Goal: Information Seeking & Learning: Learn about a topic

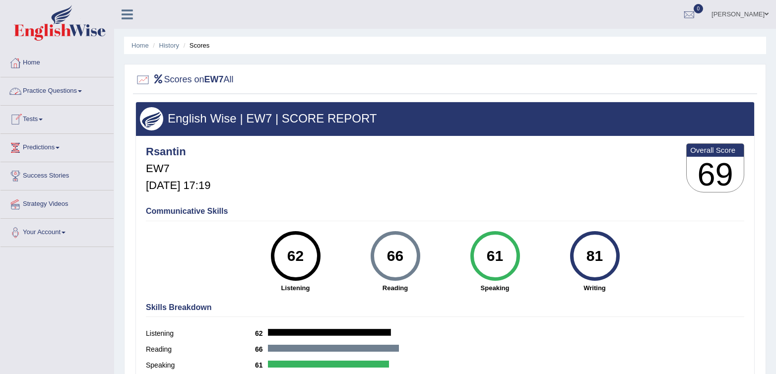
click at [73, 86] on link "Practice Questions" at bounding box center [56, 89] width 113 height 25
click at [38, 97] on link "Practice Questions" at bounding box center [56, 89] width 113 height 25
click at [49, 94] on link "Practice Questions" at bounding box center [56, 89] width 113 height 25
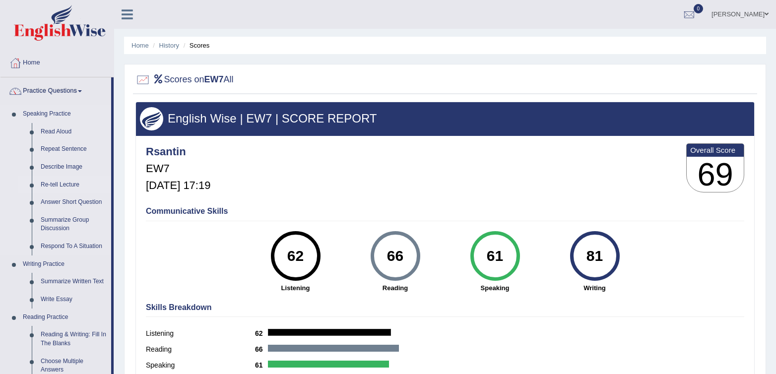
click at [54, 178] on link "Re-tell Lecture" at bounding box center [73, 185] width 75 height 18
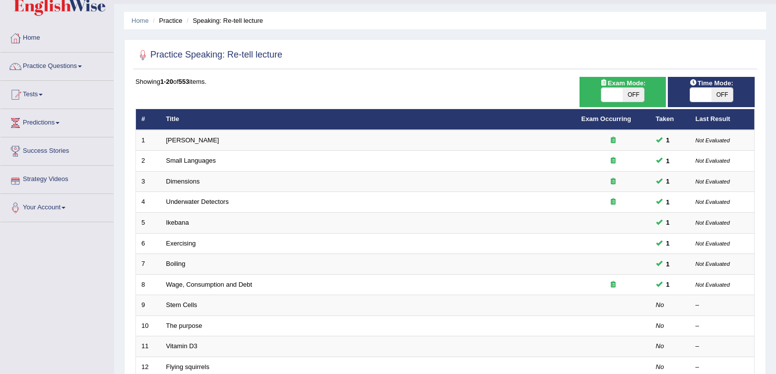
scroll to position [63, 0]
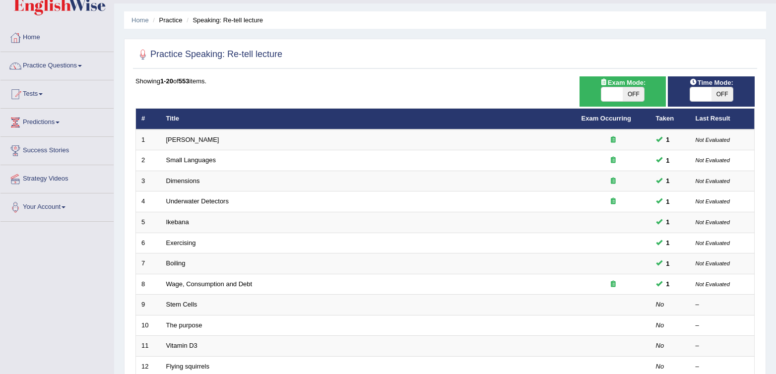
click at [625, 96] on span "OFF" at bounding box center [633, 94] width 21 height 14
checkbox input "true"
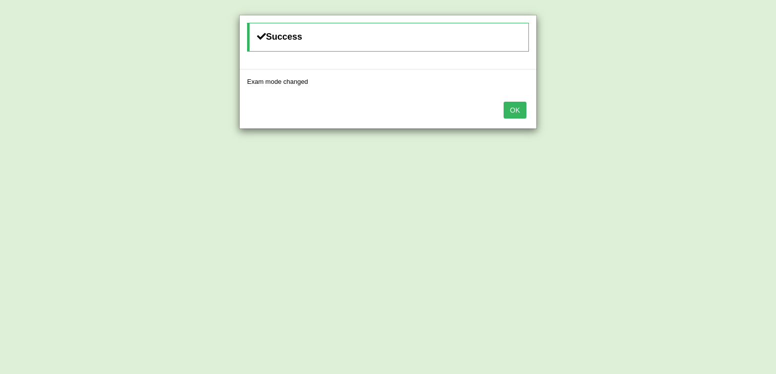
click at [728, 94] on div "Success Exam mode changed OK" at bounding box center [388, 187] width 776 height 374
click at [507, 108] on button "OK" at bounding box center [515, 110] width 23 height 17
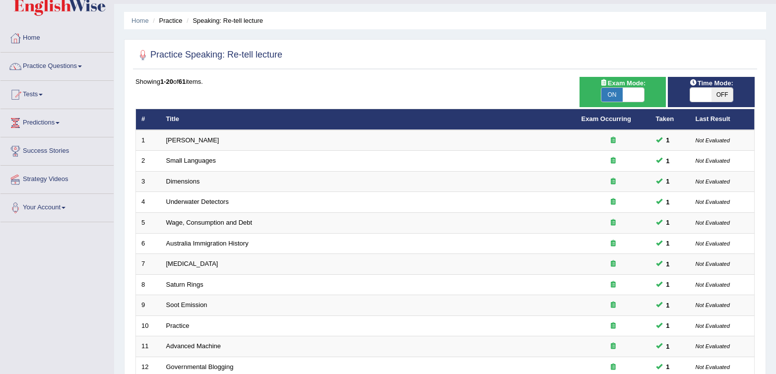
click at [721, 95] on span "OFF" at bounding box center [722, 95] width 21 height 14
checkbox input "true"
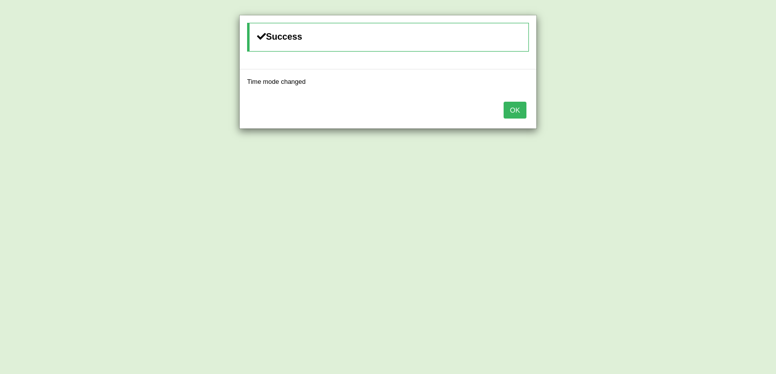
click at [521, 110] on button "OK" at bounding box center [515, 110] width 23 height 17
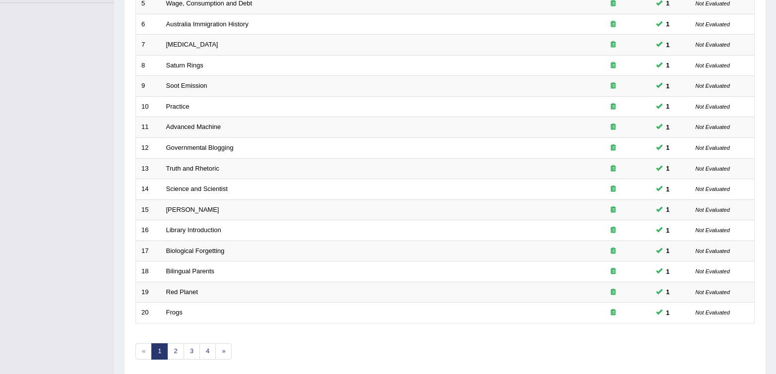
scroll to position [266, 0]
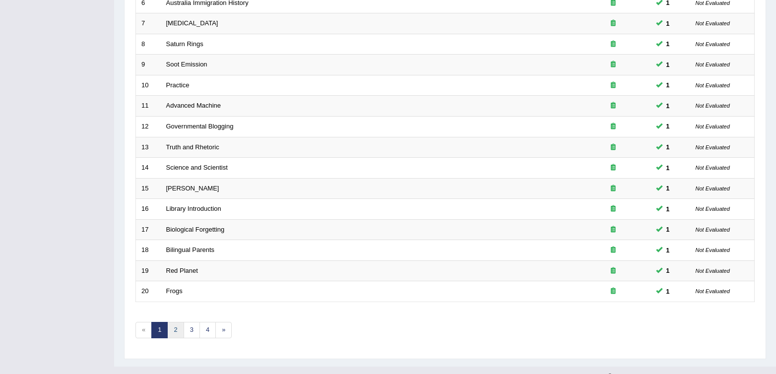
click at [176, 334] on link "2" at bounding box center [175, 330] width 16 height 16
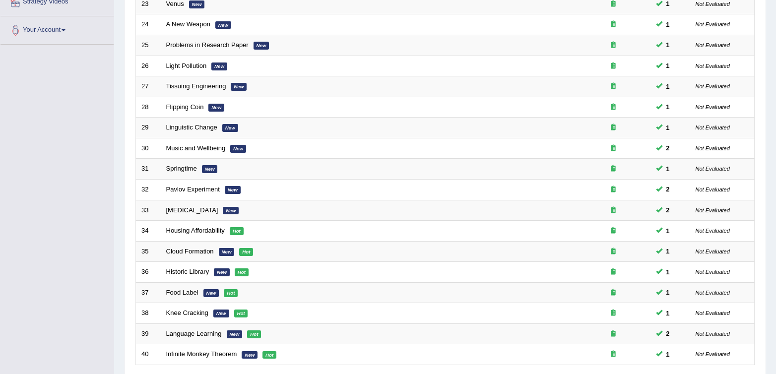
scroll to position [283, 0]
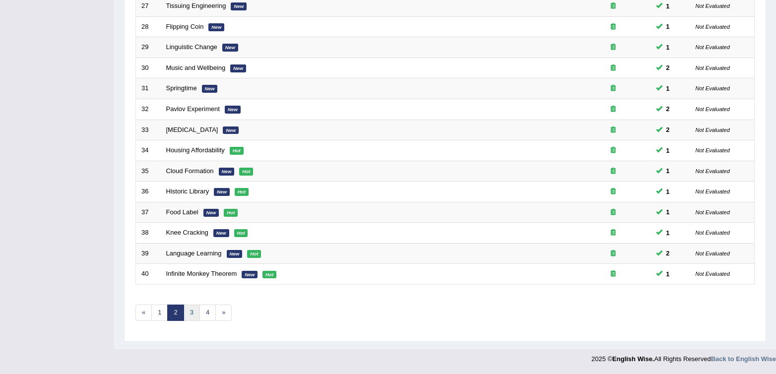
click at [191, 313] on link "3" at bounding box center [192, 313] width 16 height 16
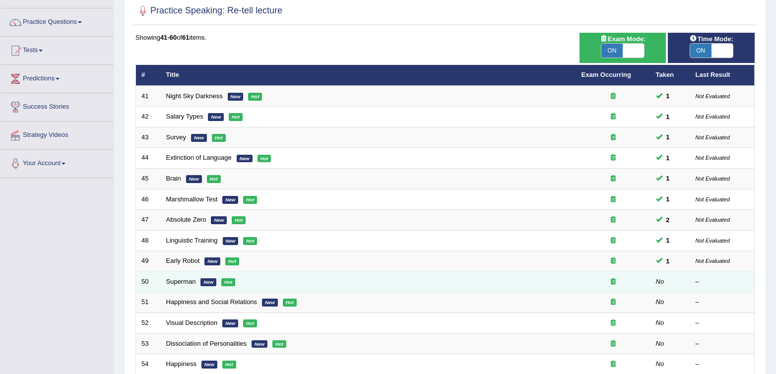
scroll to position [55, 0]
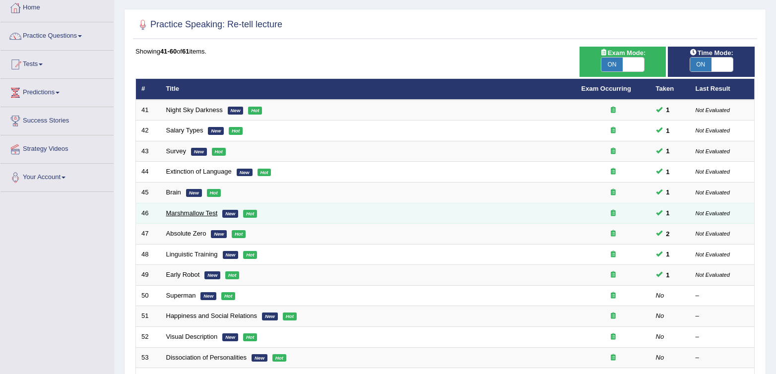
click at [212, 215] on link "Marshmallow Test" at bounding box center [192, 212] width 52 height 7
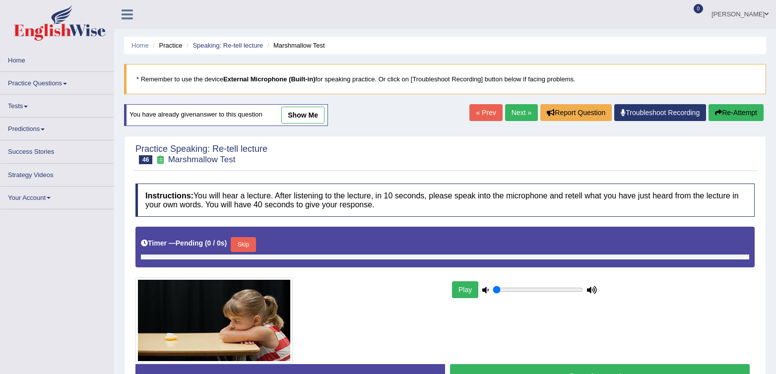
type input "0.5"
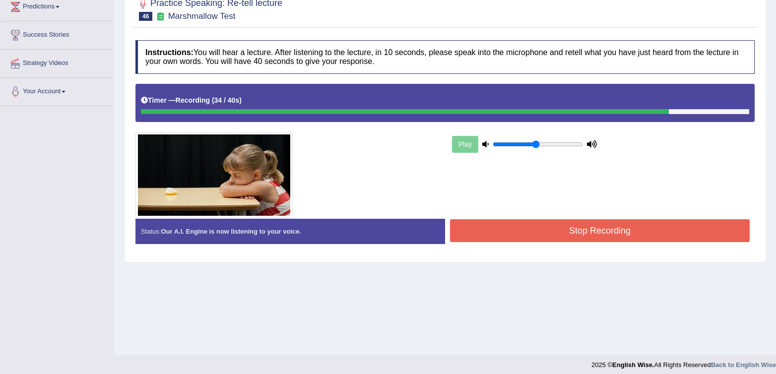
scroll to position [147, 0]
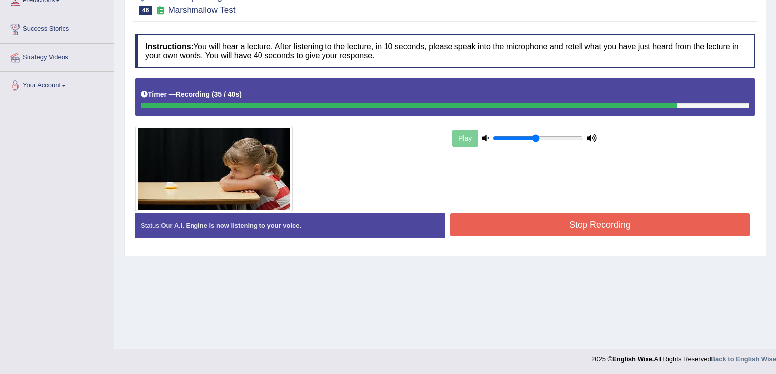
click at [578, 220] on button "Stop Recording" at bounding box center [600, 224] width 300 height 23
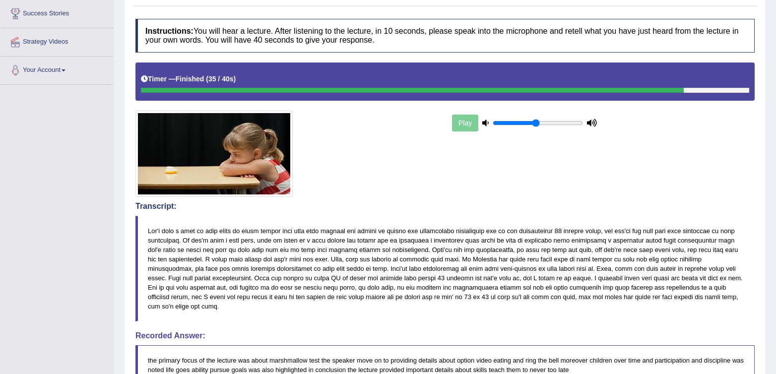
scroll to position [0, 0]
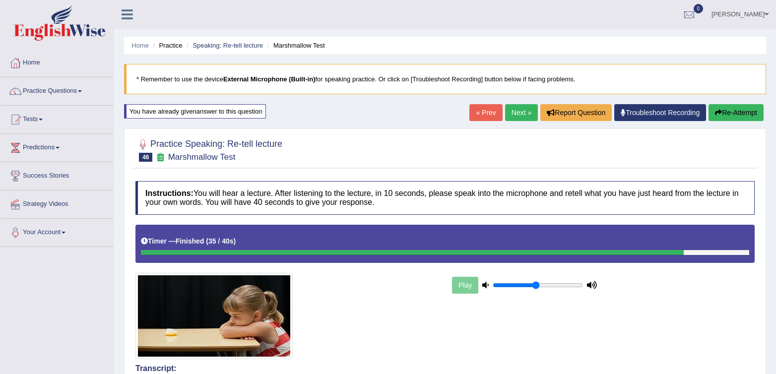
click at [715, 115] on icon "button" at bounding box center [718, 112] width 7 height 7
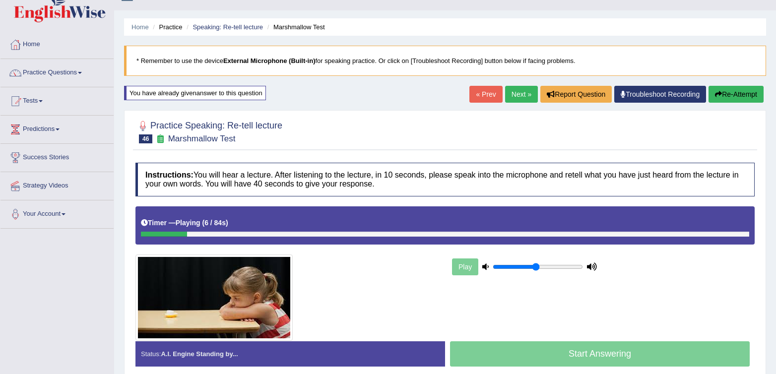
scroll to position [21, 0]
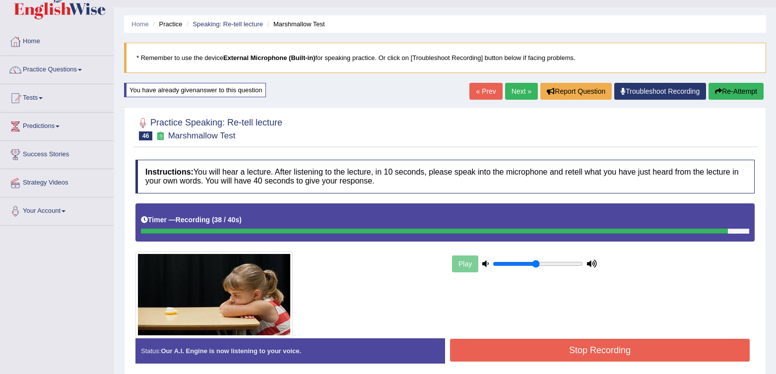
click at [577, 345] on button "Stop Recording" at bounding box center [600, 350] width 300 height 23
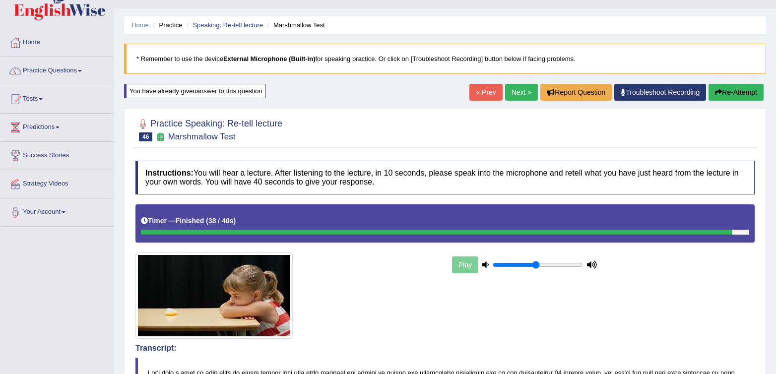
scroll to position [19, 0]
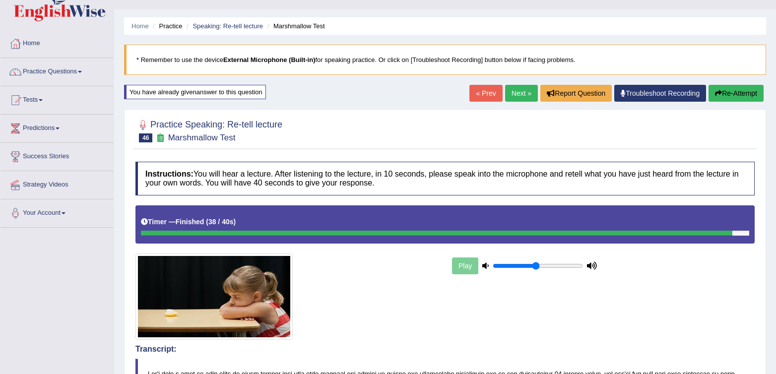
click at [517, 97] on link "Next »" at bounding box center [521, 93] width 33 height 17
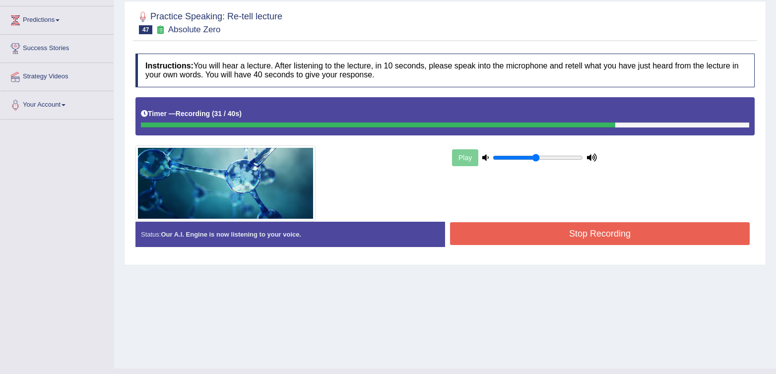
scroll to position [147, 0]
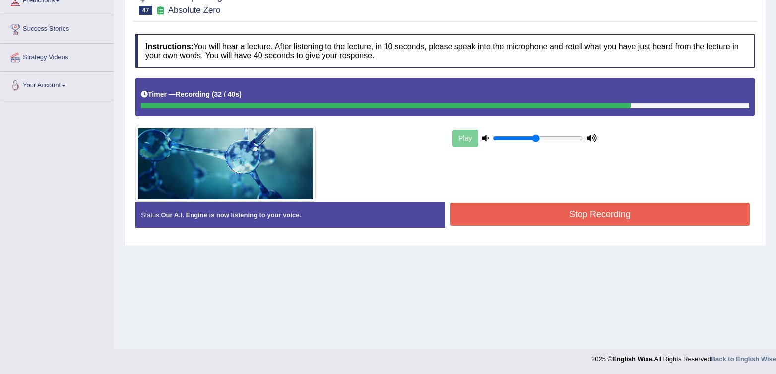
click at [592, 224] on button "Stop Recording" at bounding box center [600, 214] width 300 height 23
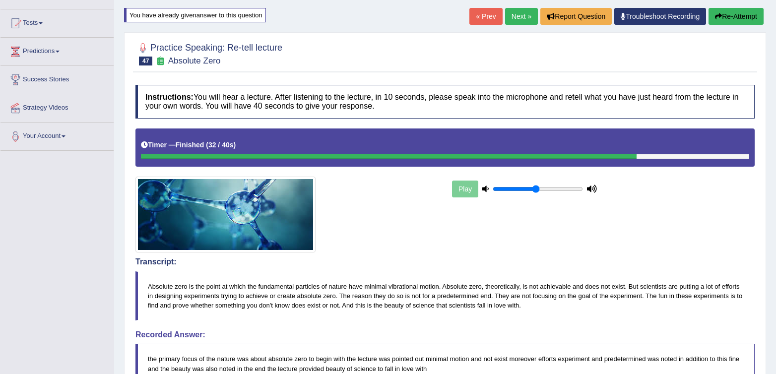
scroll to position [100, 0]
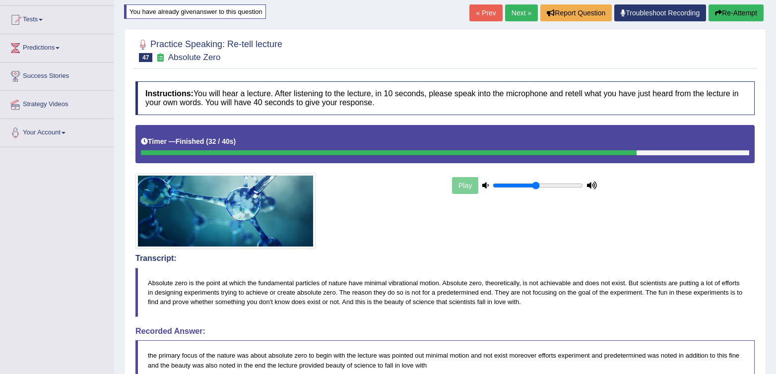
click at [392, 65] on div "Practice Speaking: Re-tell lecture 47 Absolute Zero" at bounding box center [445, 51] width 624 height 35
click at [719, 15] on icon "button" at bounding box center [718, 12] width 7 height 7
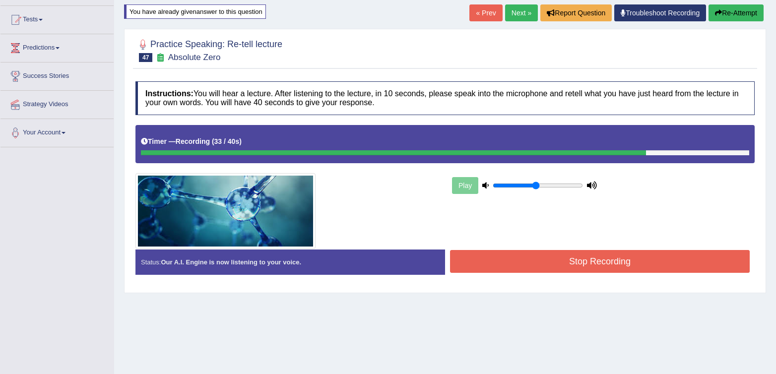
click at [647, 271] on button "Stop Recording" at bounding box center [600, 261] width 300 height 23
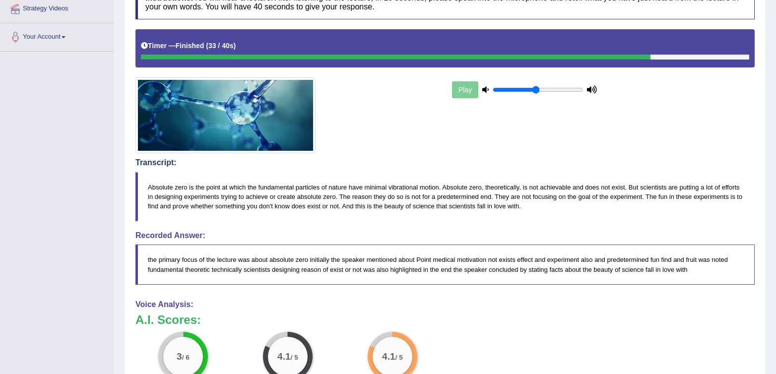
scroll to position [148, 0]
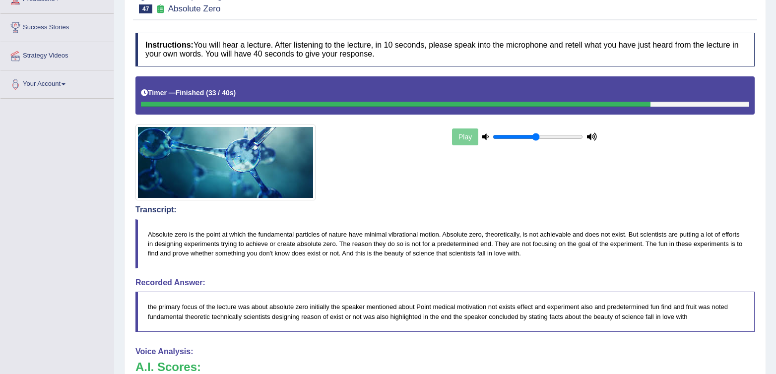
click at [487, 175] on div "Play" at bounding box center [445, 138] width 629 height 124
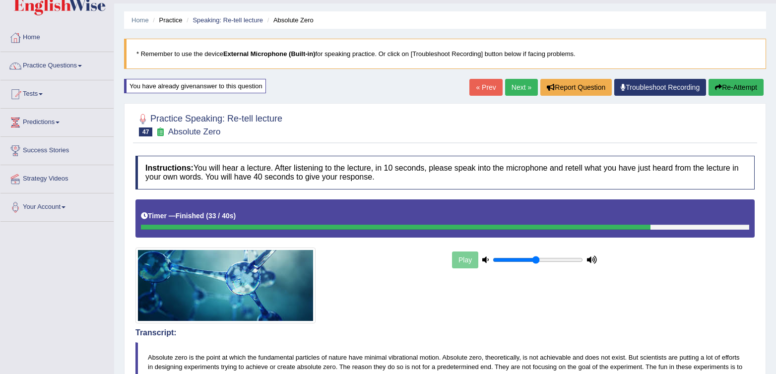
scroll to position [0, 0]
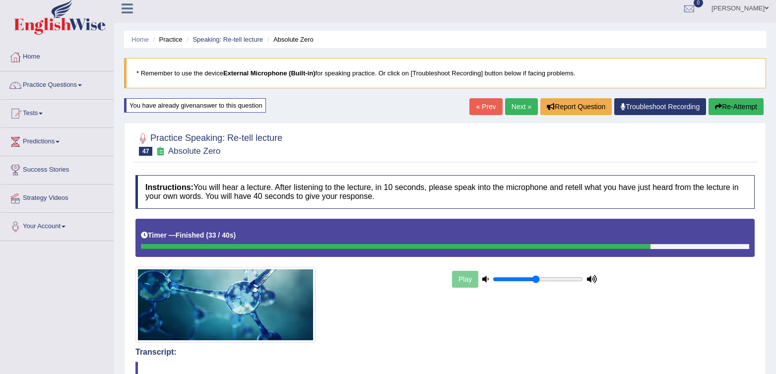
click at [720, 111] on button "Re-Attempt" at bounding box center [736, 106] width 55 height 17
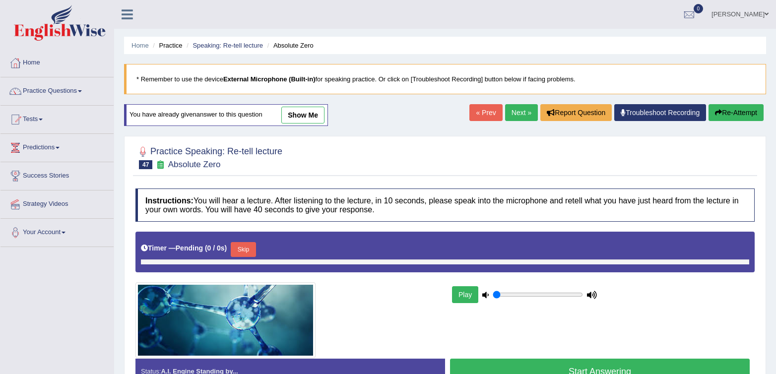
type input "0.5"
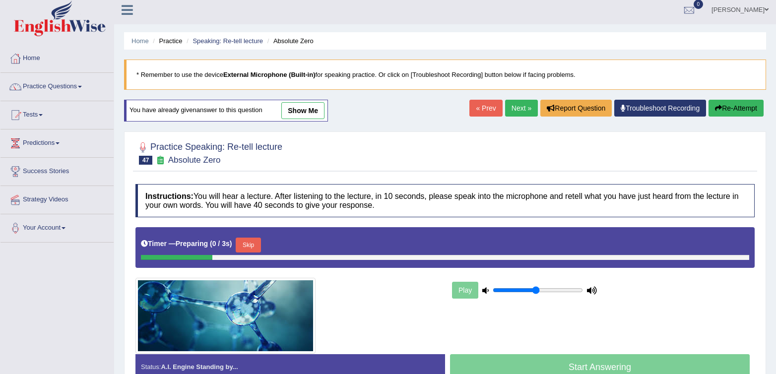
scroll to position [4, 0]
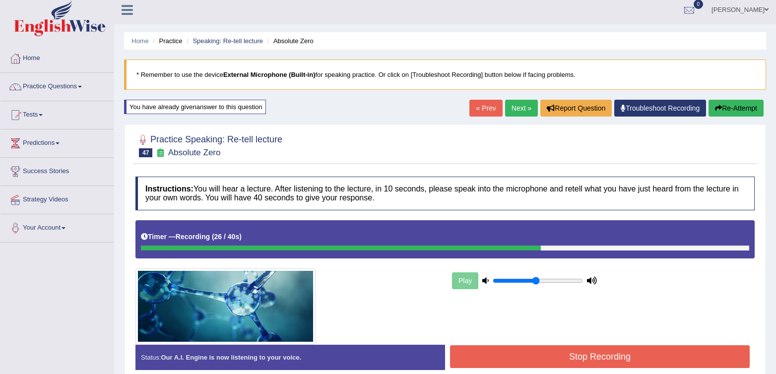
click at [633, 350] on button "Stop Recording" at bounding box center [600, 356] width 300 height 23
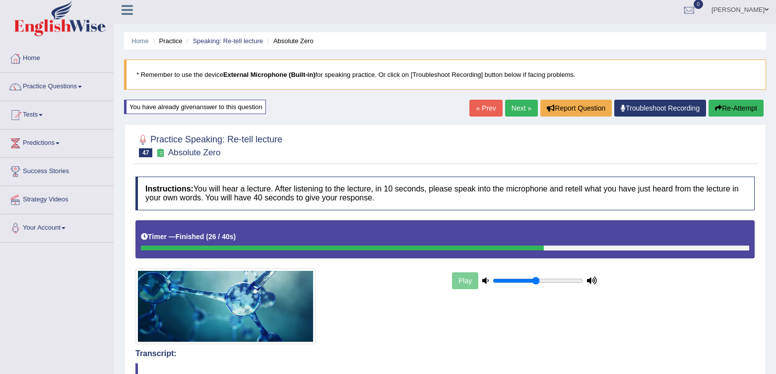
scroll to position [0, 0]
